Goal: Information Seeking & Learning: Learn about a topic

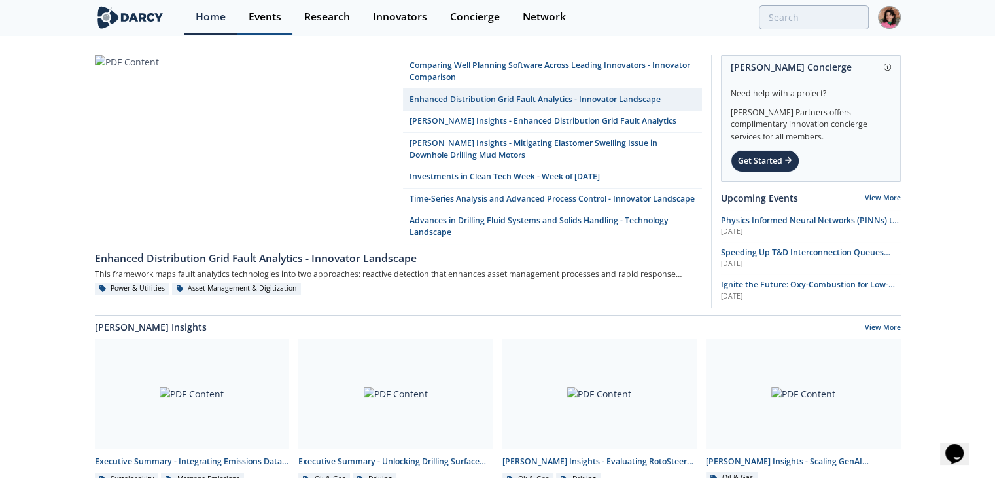
click at [272, 24] on link "Events" at bounding box center [265, 17] width 56 height 35
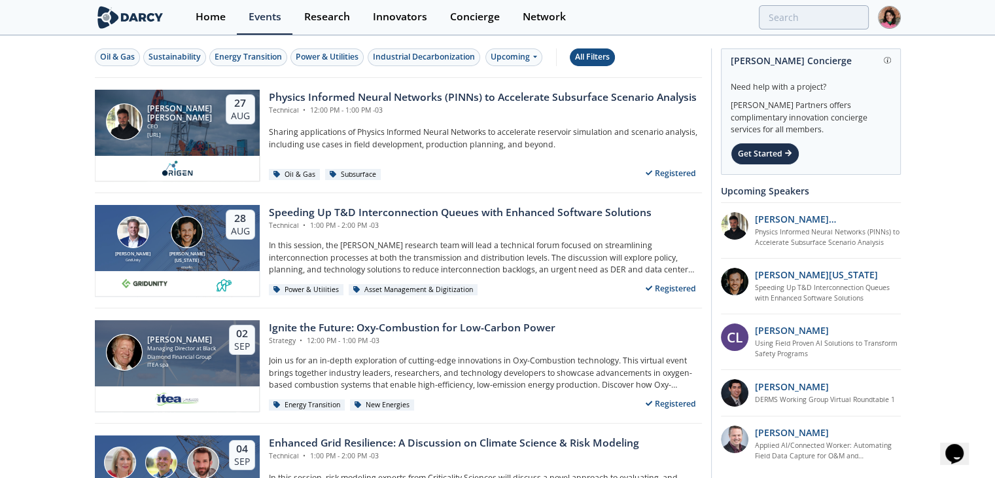
click at [607, 61] on div "All Filters" at bounding box center [592, 57] width 35 height 12
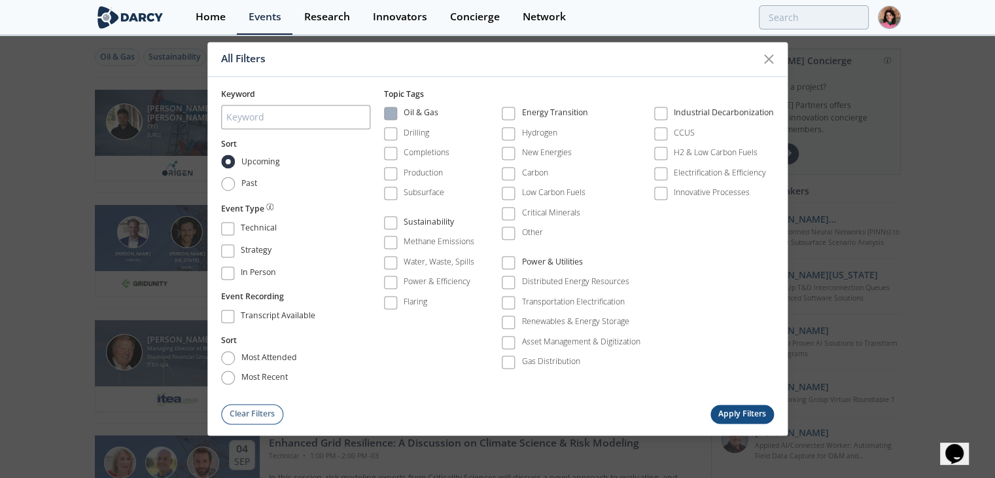
click at [418, 111] on div "Oil & Gas" at bounding box center [421, 115] width 35 height 16
click at [746, 407] on button "Apply Filters" at bounding box center [743, 413] width 64 height 19
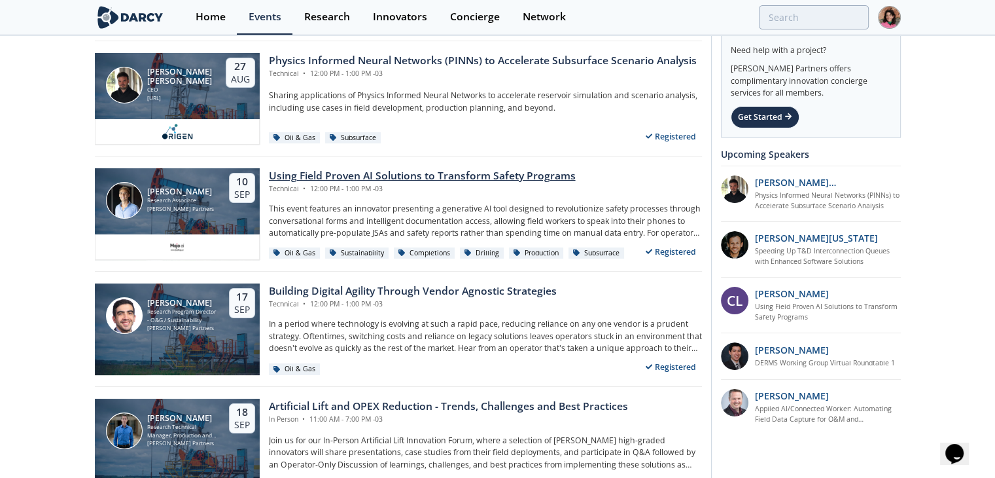
scroll to position [65, 0]
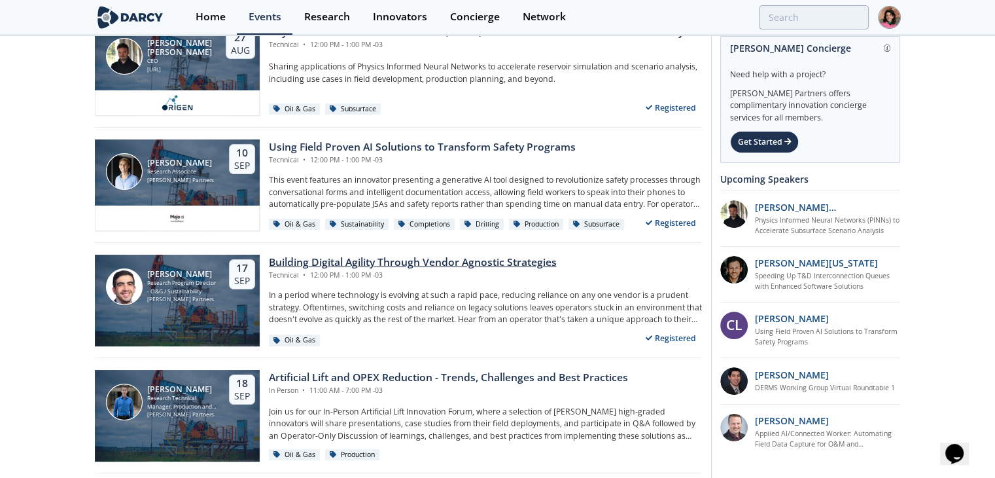
drag, startPoint x: 381, startPoint y: 271, endPoint x: 450, endPoint y: 277, distance: 68.4
click at [450, 277] on div "Technical • 12:00 PM - 1:00 PM -03" at bounding box center [413, 275] width 288 height 10
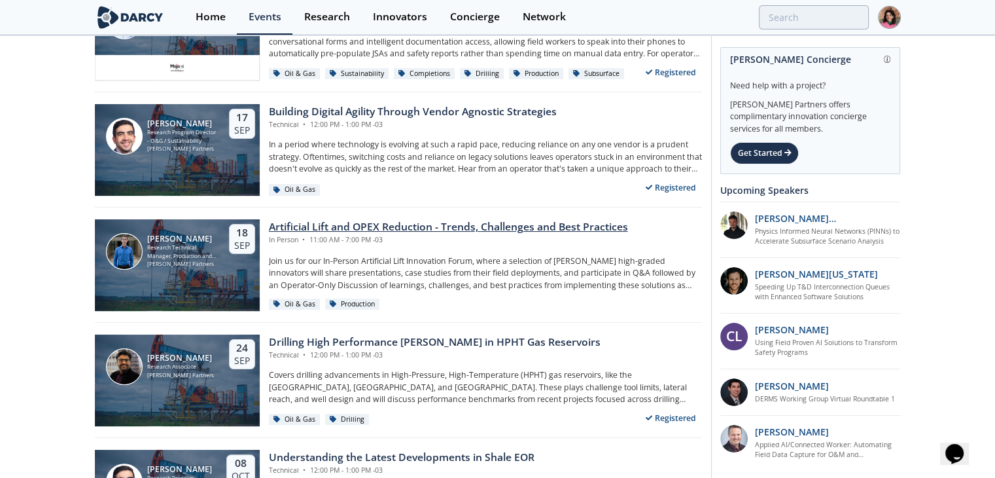
scroll to position [65, 0]
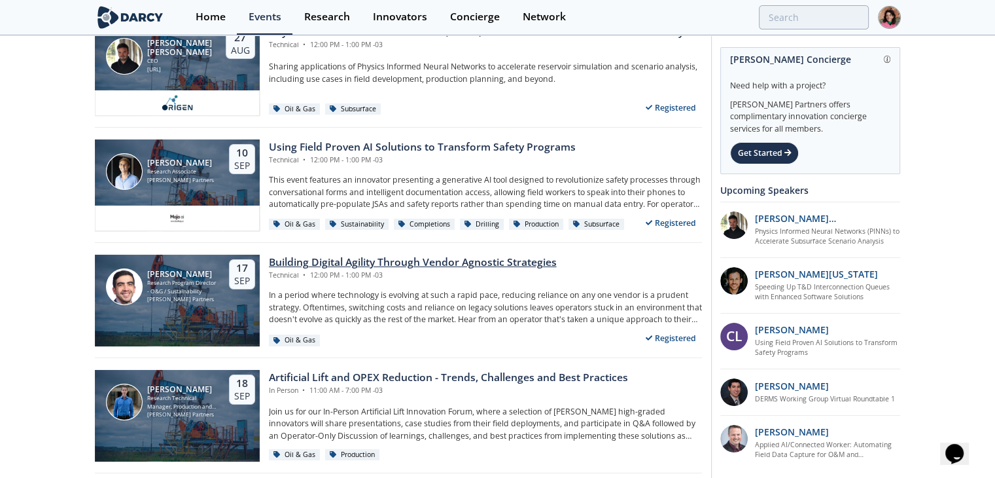
click at [349, 263] on div "Building Digital Agility Through Vendor Agnostic Strategies" at bounding box center [413, 263] width 288 height 16
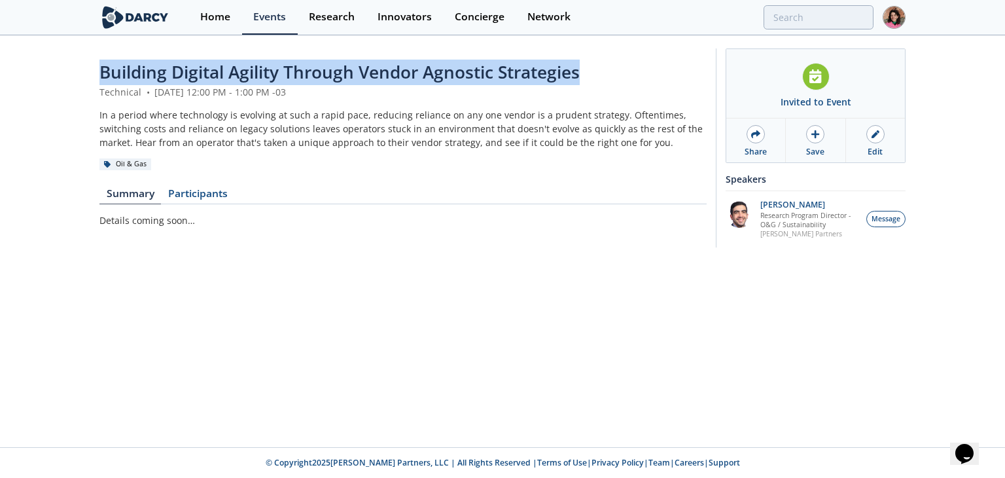
drag, startPoint x: 88, startPoint y: 82, endPoint x: 607, endPoint y: 48, distance: 520.7
click at [607, 48] on div "Building Digital Agility Through Vendor Agnostic Strategies Technical • Septemb…" at bounding box center [502, 151] width 1005 height 229
copy span "Building Digital Agility Through Vendor Agnostic Strategies"
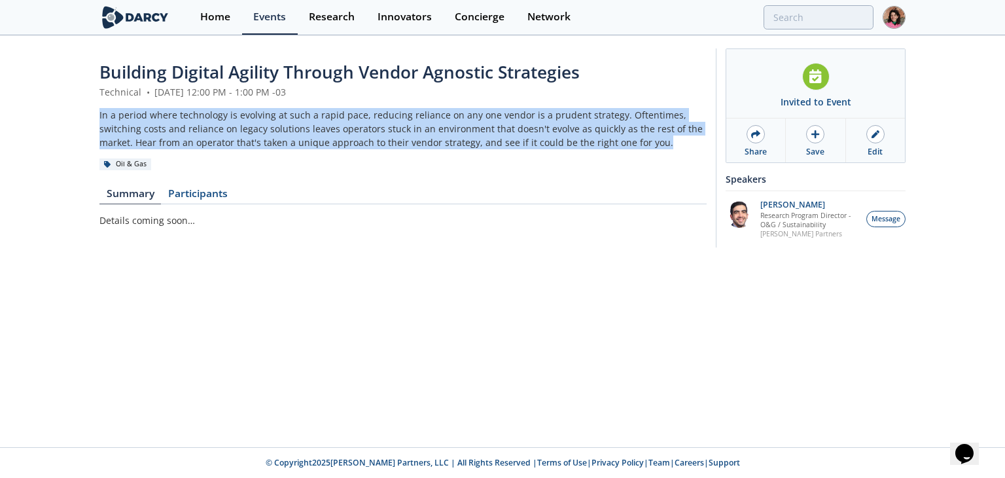
drag, startPoint x: 94, startPoint y: 118, endPoint x: 625, endPoint y: 143, distance: 531.9
click at [625, 143] on div "Building Digital Agility Through Vendor Agnostic Strategies Technical • Septemb…" at bounding box center [502, 151] width 1005 height 229
copy div "In a period where technology is evolving at such a rapid pace, reducing relianc…"
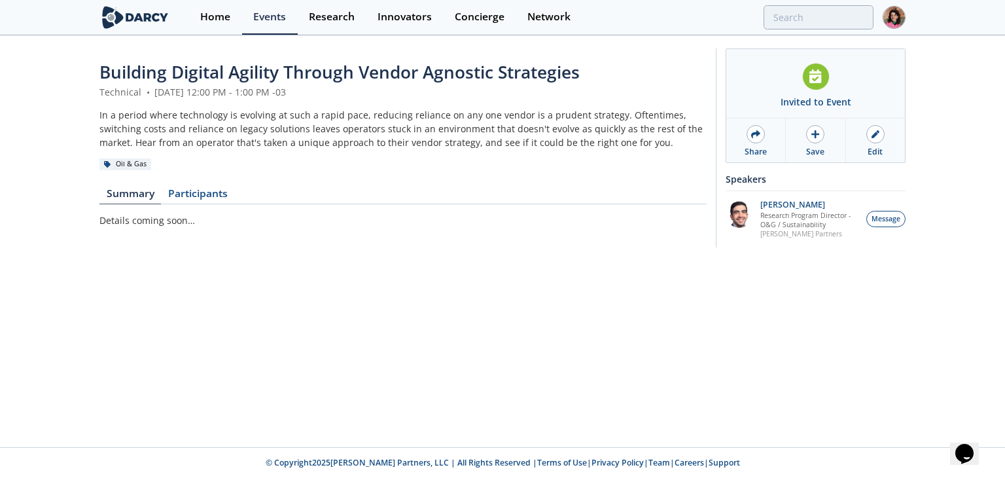
click at [97, 71] on div "Building Digital Agility Through Vendor Agnostic Strategies Technical • Septemb…" at bounding box center [502, 151] width 1005 height 229
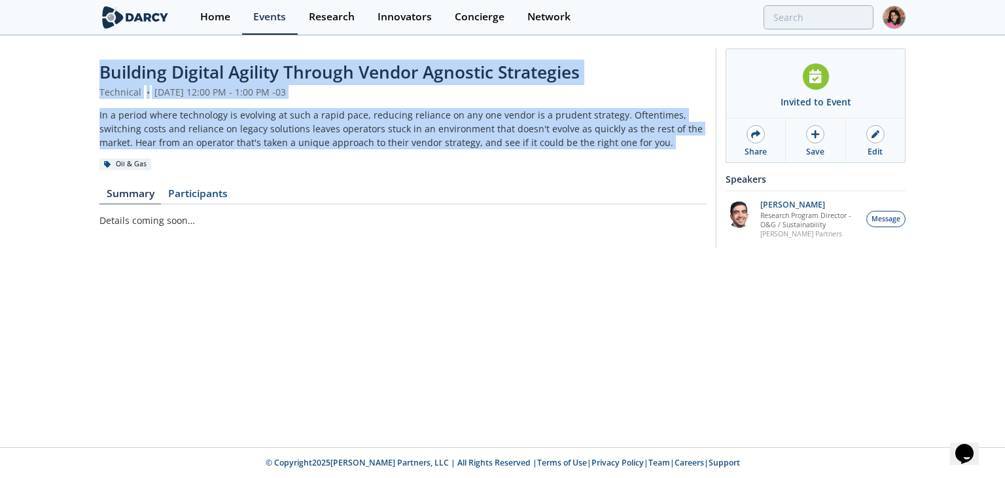
drag, startPoint x: 97, startPoint y: 71, endPoint x: 628, endPoint y: 146, distance: 536.6
click at [628, 146] on div "Building Digital Agility Through Vendor Agnostic Strategies Technical • Septemb…" at bounding box center [502, 151] width 1005 height 229
copy header "Building Digital Agility Through Vendor Agnostic Strategies Technical • Septemb…"
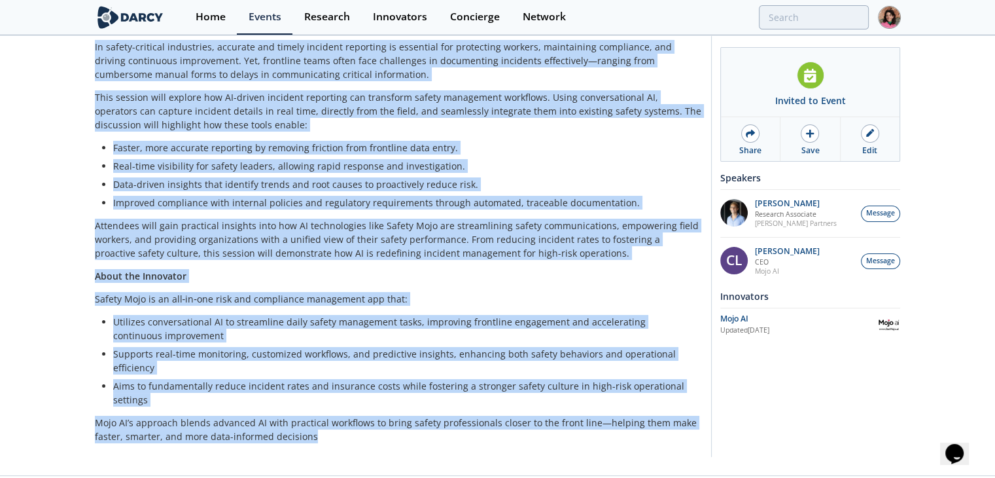
scroll to position [254, 0]
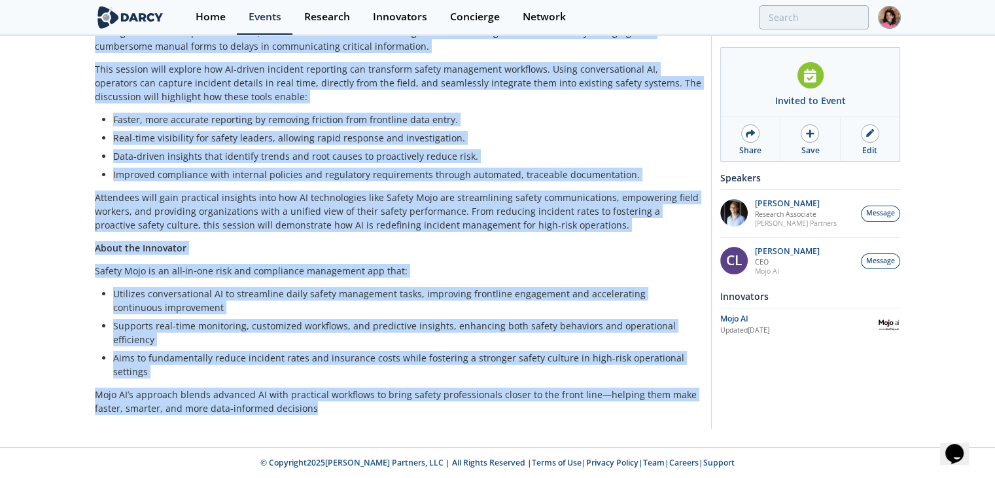
drag, startPoint x: 96, startPoint y: 75, endPoint x: 484, endPoint y: 412, distance: 514.8
click at [484, 412] on div "Using Field Proven AI Solutions to Transform Safety Programs Technical • [DATE]…" at bounding box center [398, 115] width 607 height 618
copy div "Lorem Ipsum Dolors AM Consectet ad Elitseddo Eiusmo Temporin Utlaboree • Dolore…"
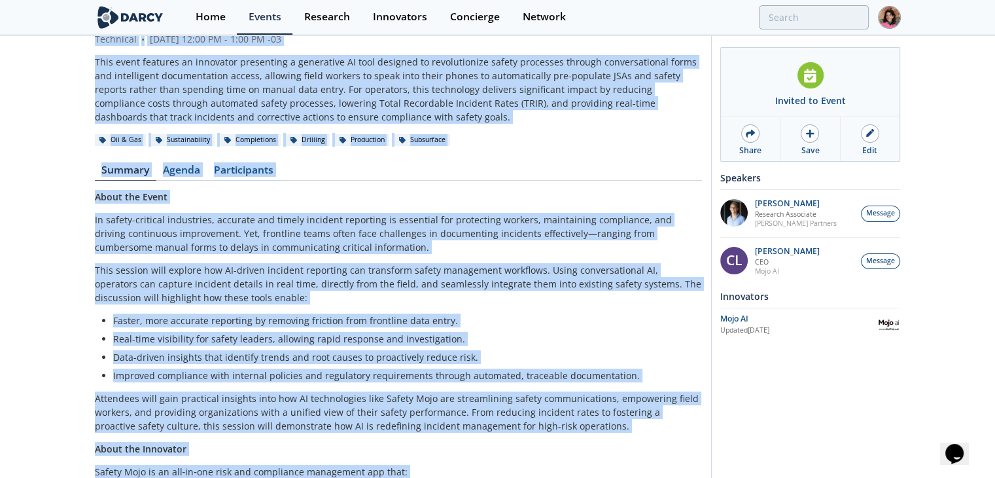
scroll to position [0, 0]
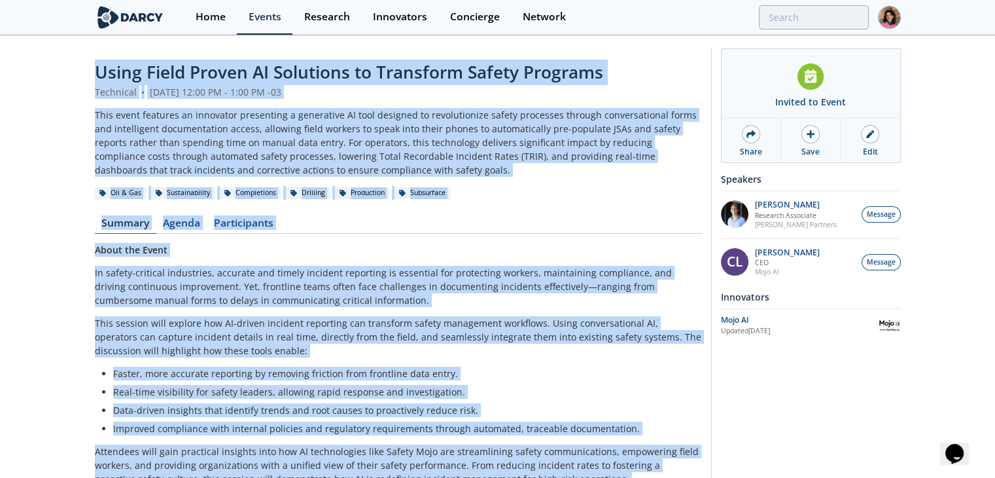
click at [329, 116] on div "This event features an innovator presenting a generative AI tool designed to re…" at bounding box center [398, 142] width 607 height 69
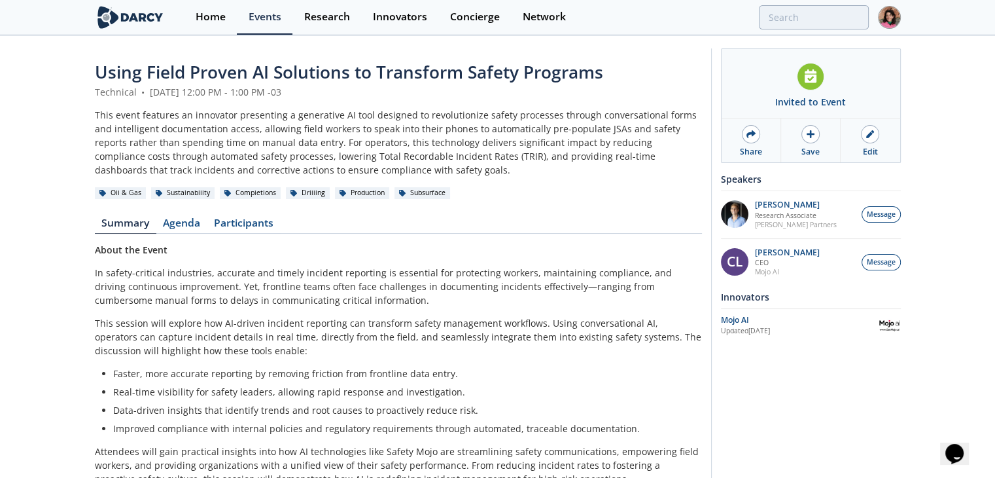
click at [347, 70] on span "Using Field Proven AI Solutions to Transform Safety Programs" at bounding box center [349, 72] width 508 height 24
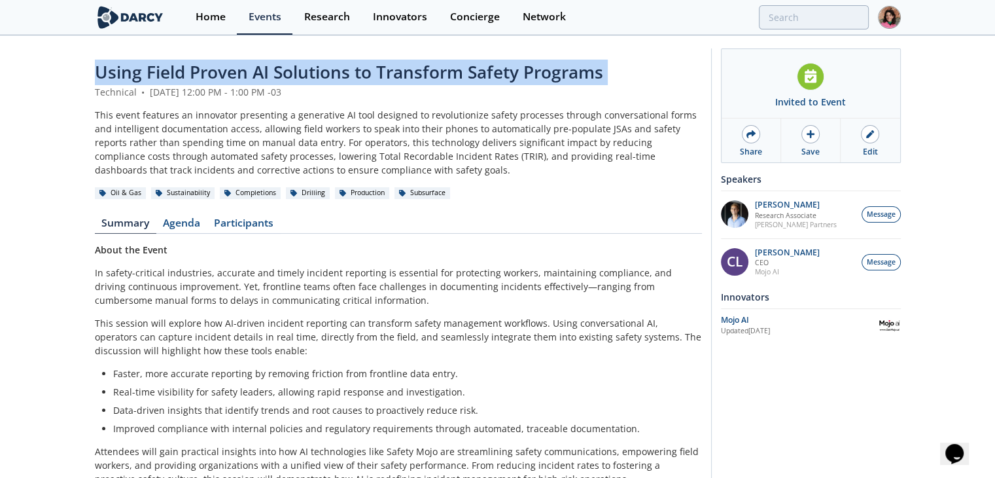
click at [347, 70] on span "Using Field Proven AI Solutions to Transform Safety Programs" at bounding box center [349, 72] width 508 height 24
copy header "Using Field Proven AI Solutions to Transform Safety Programs"
click at [811, 321] on div "Mojo AI" at bounding box center [799, 320] width 157 height 12
